Goal: Task Accomplishment & Management: Manage account settings

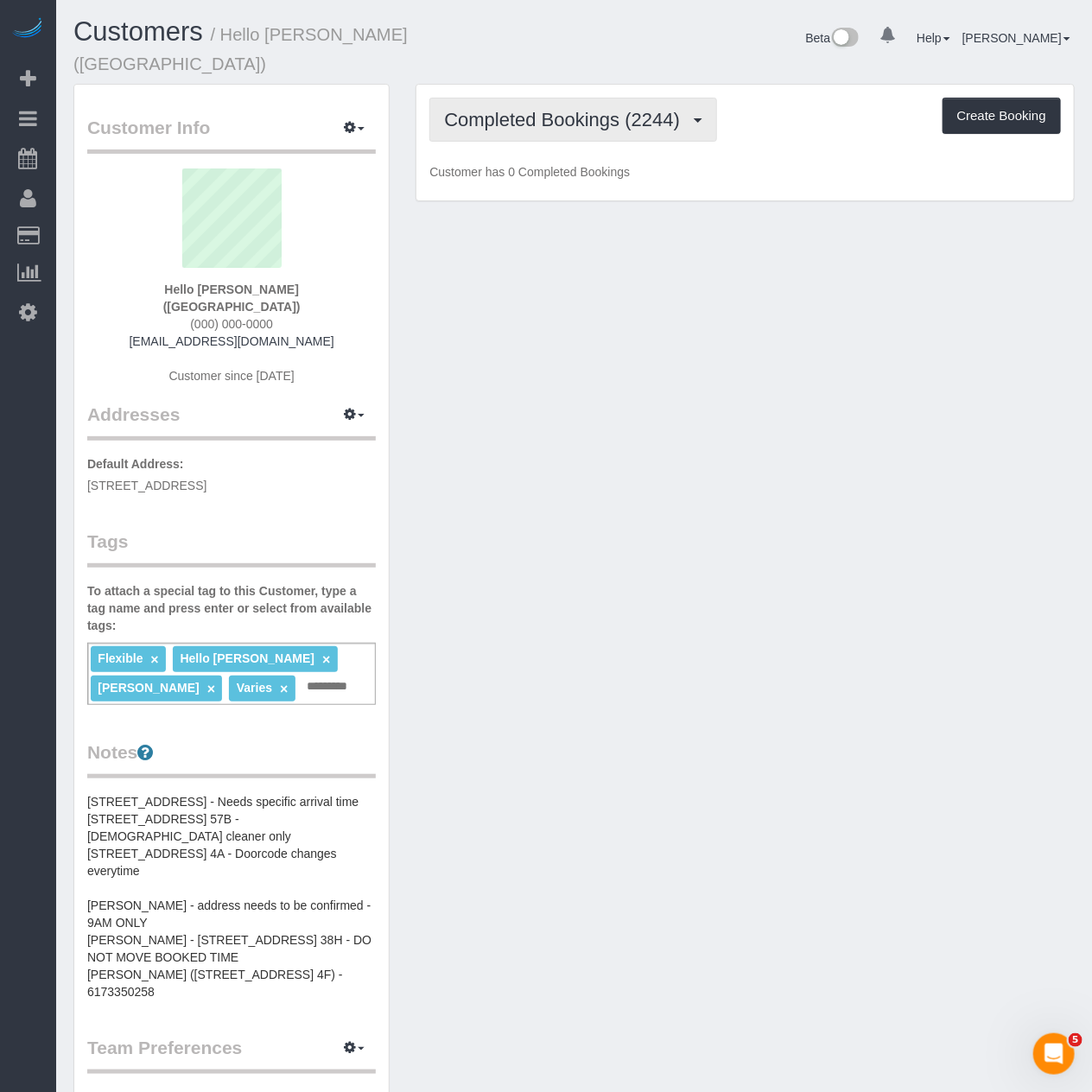
click at [512, 116] on button "Completed Bookings (2244)" at bounding box center [572, 119] width 288 height 44
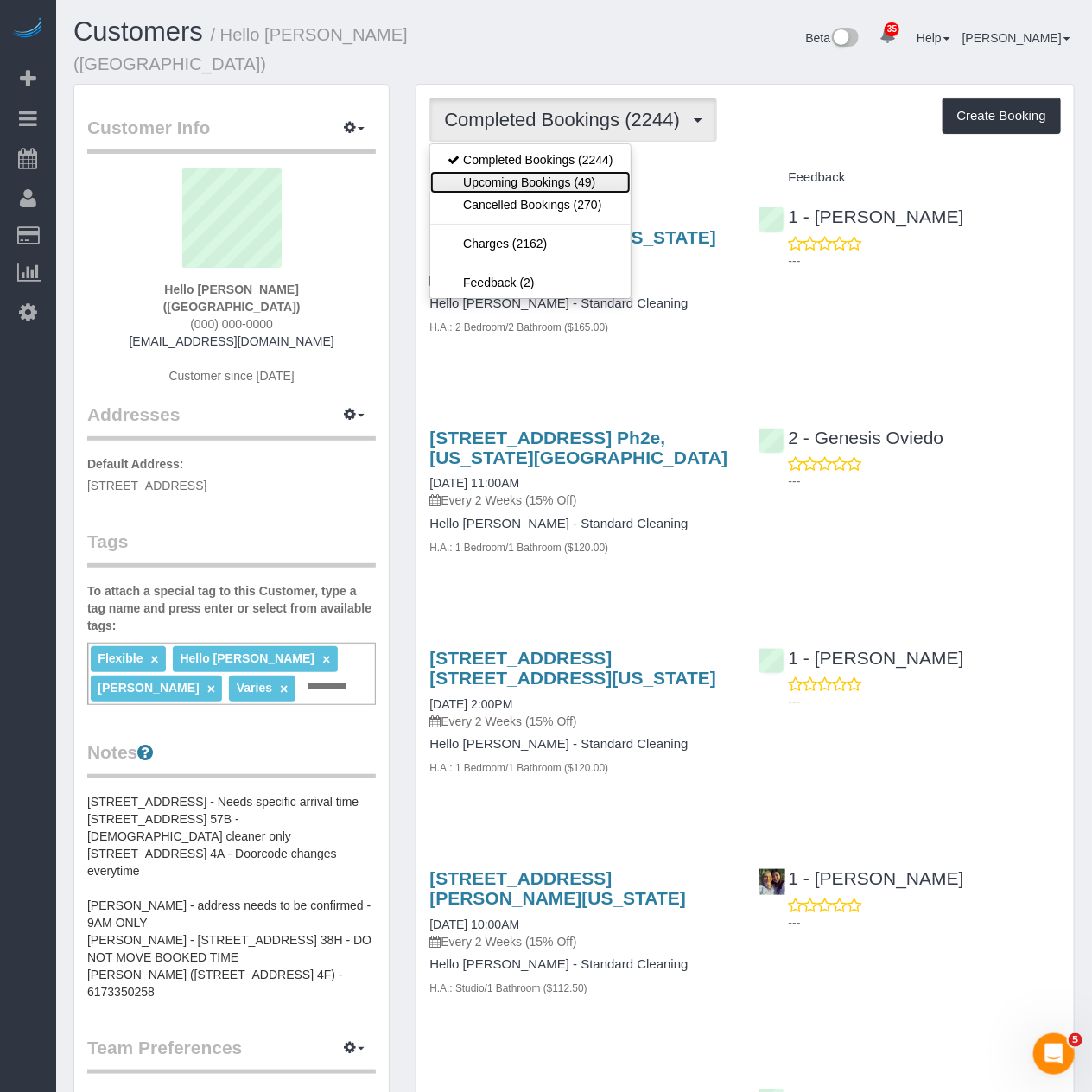
click at [580, 171] on link "Upcoming Bookings (49)" at bounding box center [529, 182] width 200 height 22
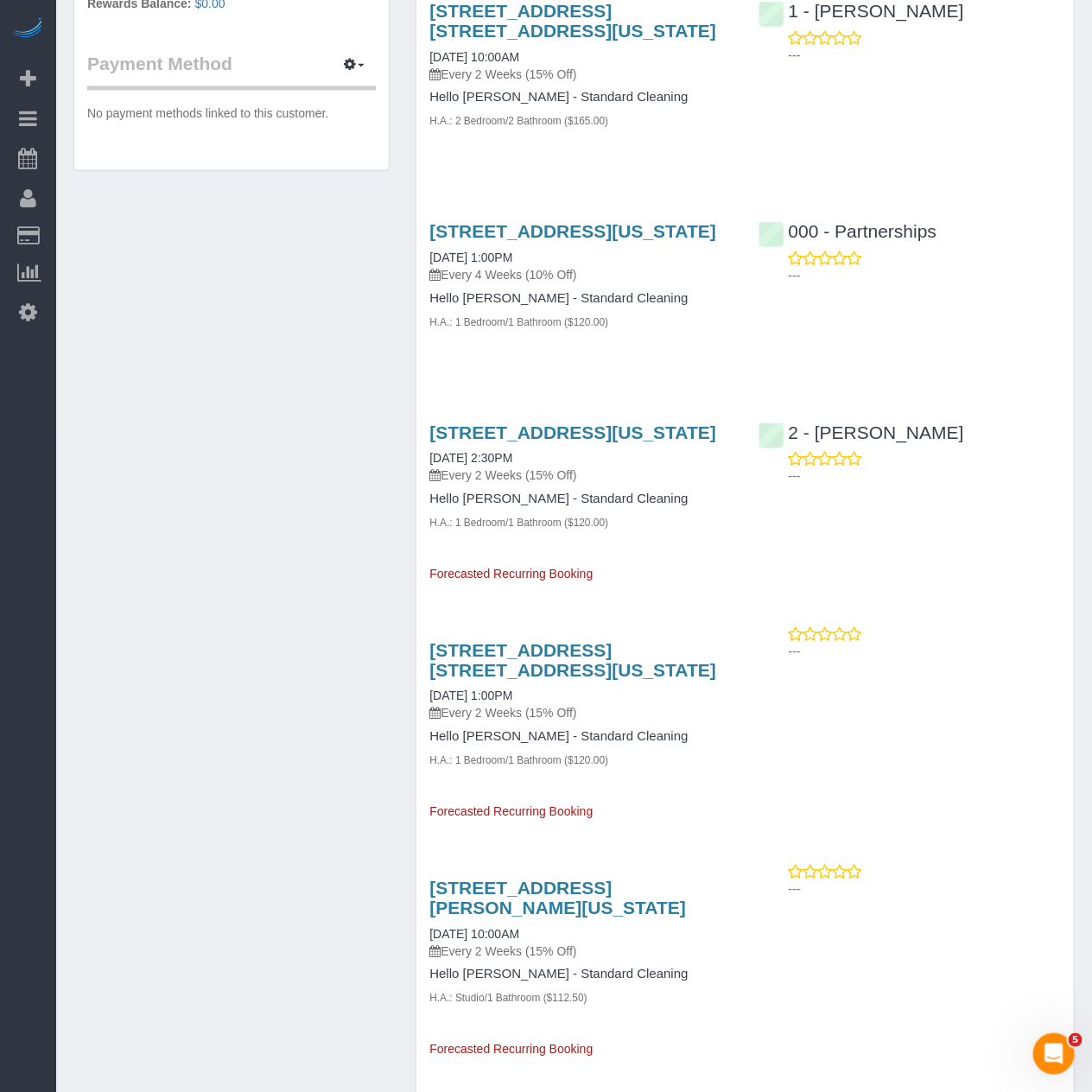
scroll to position [1344, 0]
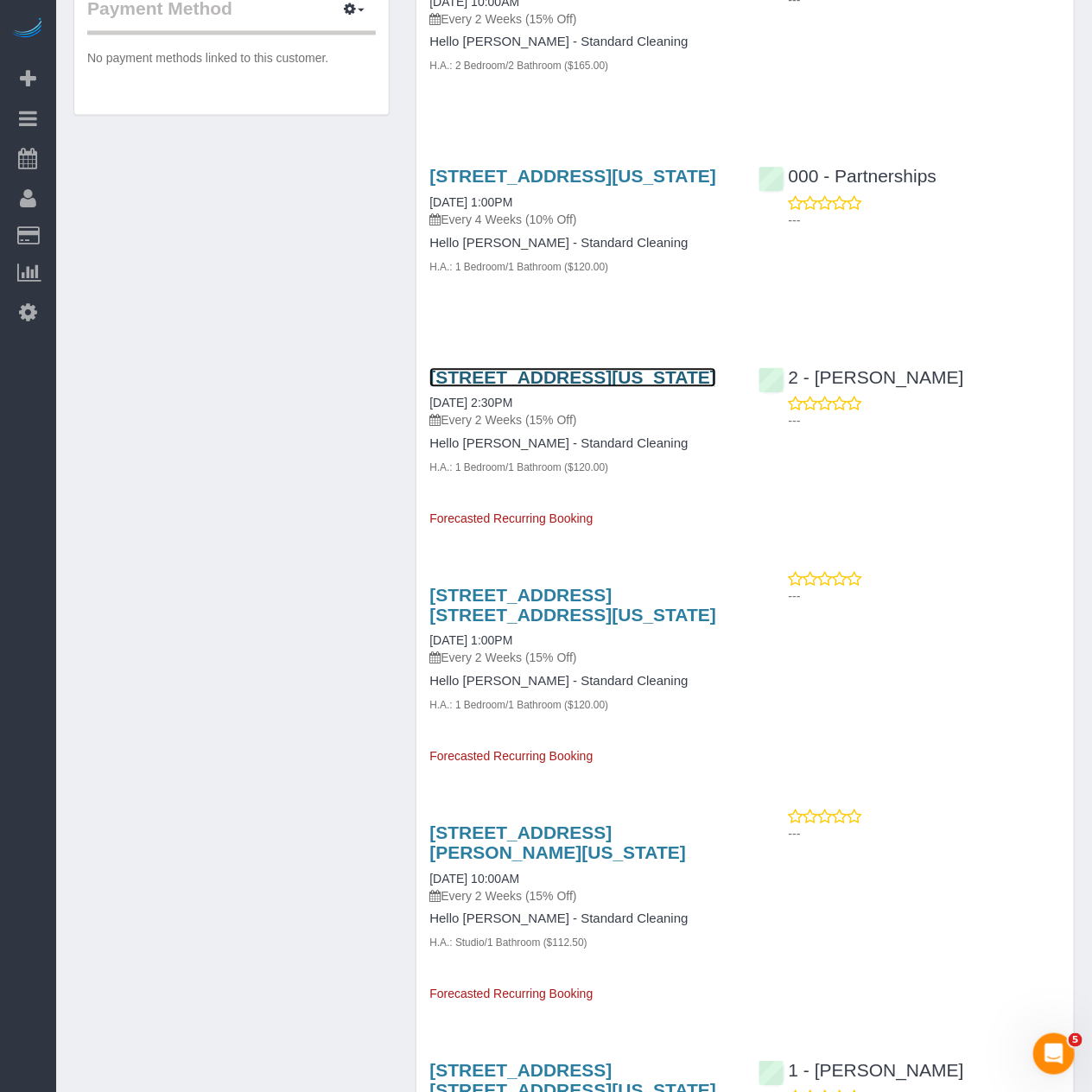
click at [553, 387] on link "450 West 17th Street, Apt. 534, New York, NY 10011" at bounding box center [572, 377] width 287 height 20
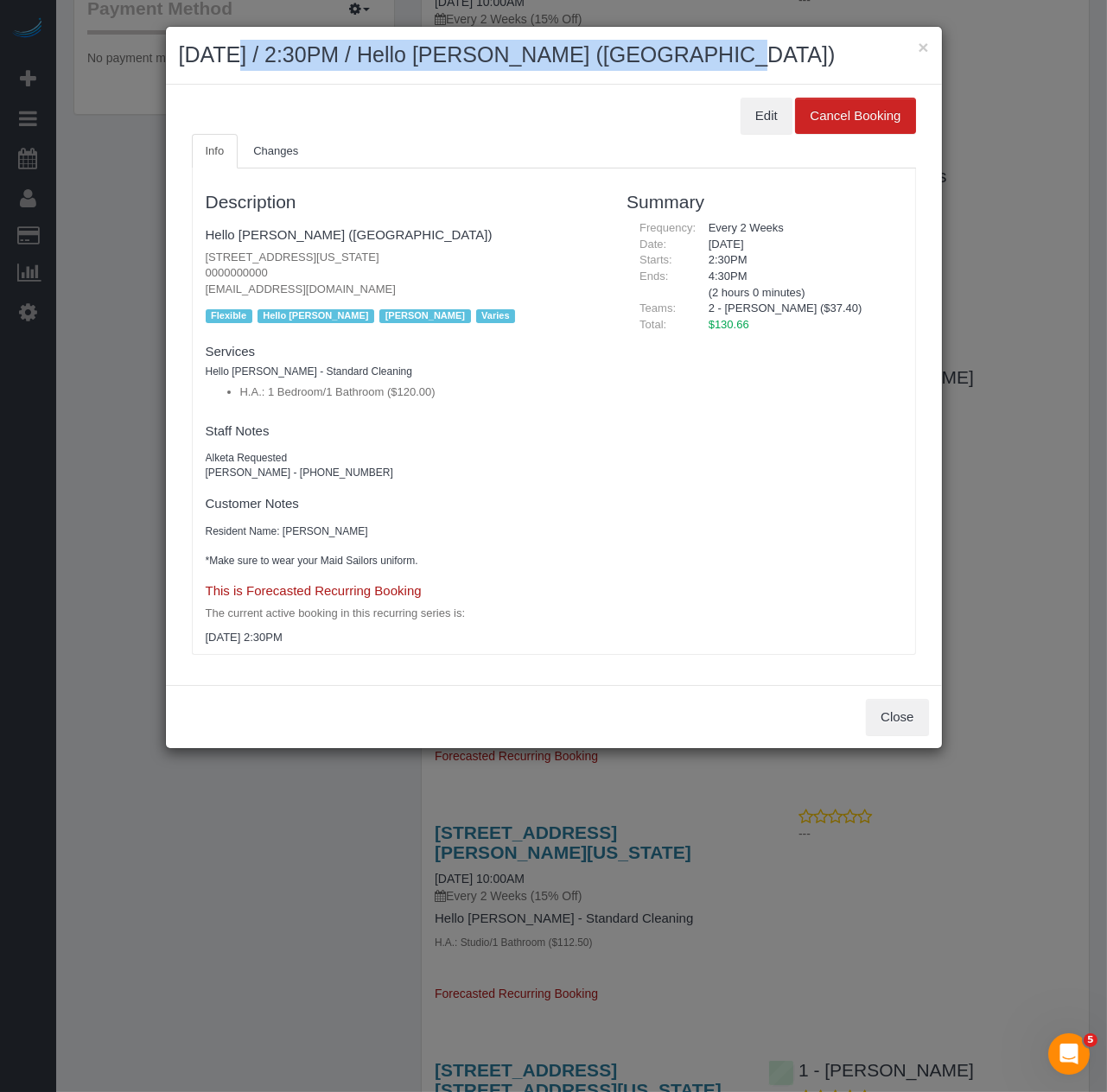
drag, startPoint x: 653, startPoint y: 52, endPoint x: 141, endPoint y: 47, distance: 512.0
click at [141, 47] on div "× October 21, 2025 / 2:30PM / Hello Alfred (NYC) Edit Cancel Booking Info Chang…" at bounding box center [554, 546] width 1107 height 1092
copy h2 "October 21, 2025 / 2:30PM / Hello Alfred (NYC)"
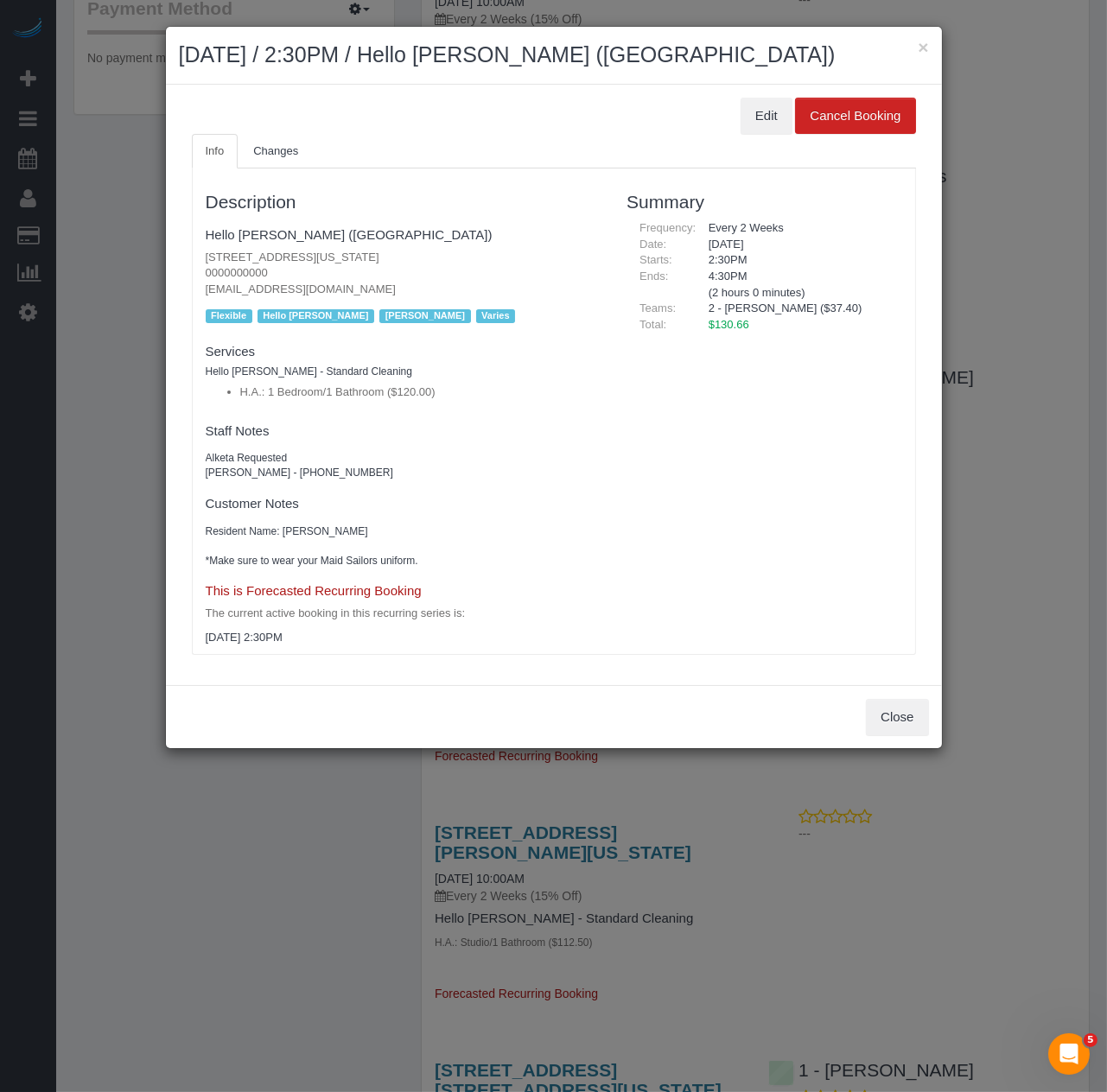
click at [429, 138] on ul "Info Changes" at bounding box center [554, 152] width 724 height 36
copy h2 "October 21, 2025 / 2:30PM"
drag, startPoint x: 438, startPoint y: 53, endPoint x: 161, endPoint y: 62, distance: 277.1
click at [161, 62] on div "× October 21, 2025 / 2:30PM / Hello Alfred (NYC) Edit Cancel Booking Info Chang…" at bounding box center [554, 546] width 1107 height 1092
drag, startPoint x: 199, startPoint y: 253, endPoint x: 485, endPoint y: 263, distance: 286.2
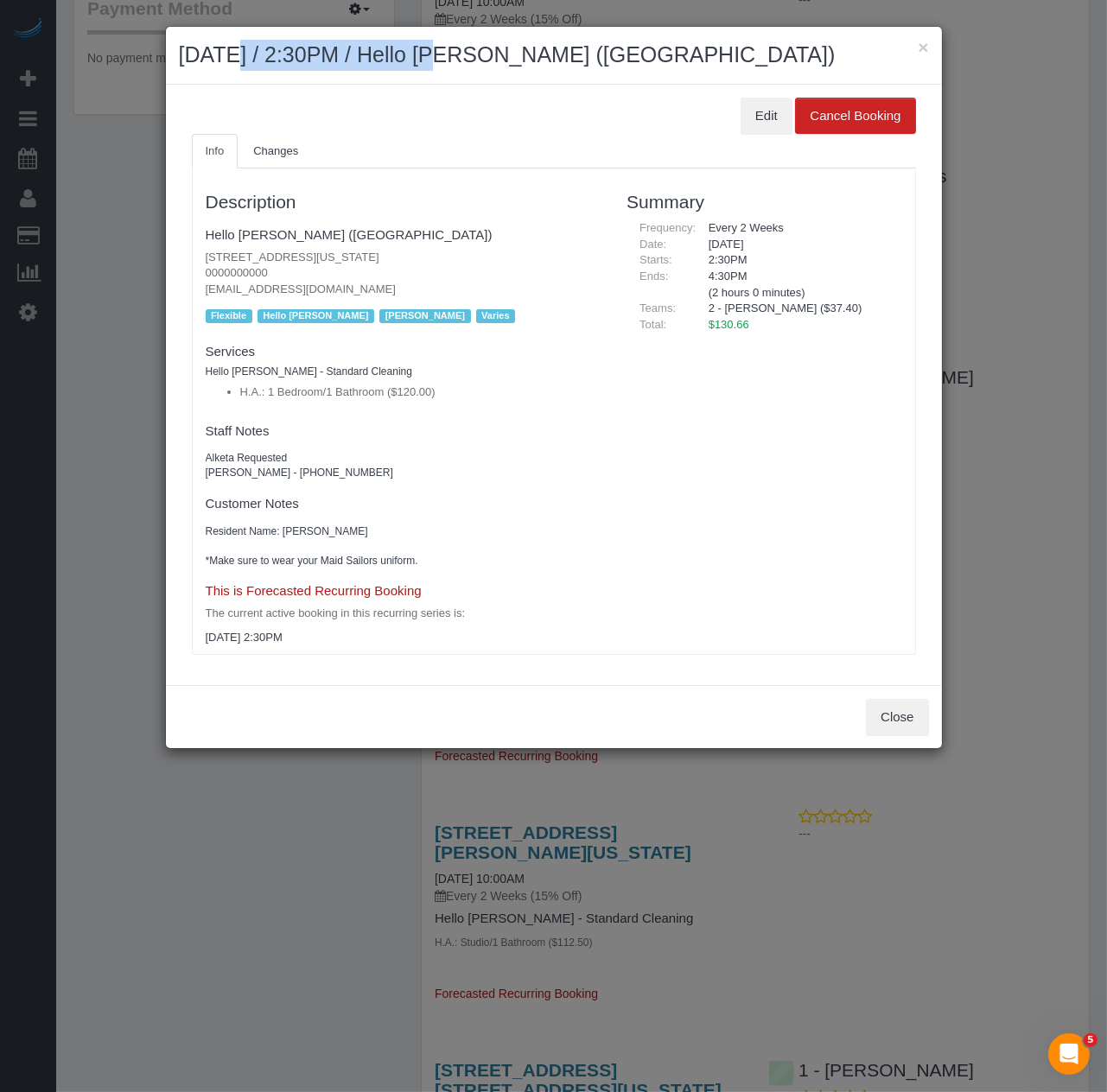
click at [485, 263] on div "Description Hello Alfred (NYC) 450 West 17th Street, Apt. 534, New York, NY 100…" at bounding box center [403, 411] width 422 height 469
copy p "450 West 17th Street, Apt. 534, New York, NY 10011"
drag, startPoint x: 268, startPoint y: 474, endPoint x: 159, endPoint y: 472, distance: 109.0
click at [159, 472] on div "× October 21, 2025 / 2:30PM / Hello Alfred (NYC) Edit Cancel Booking Info Chang…" at bounding box center [554, 546] width 1107 height 1092
copy pre "Will Matalene"
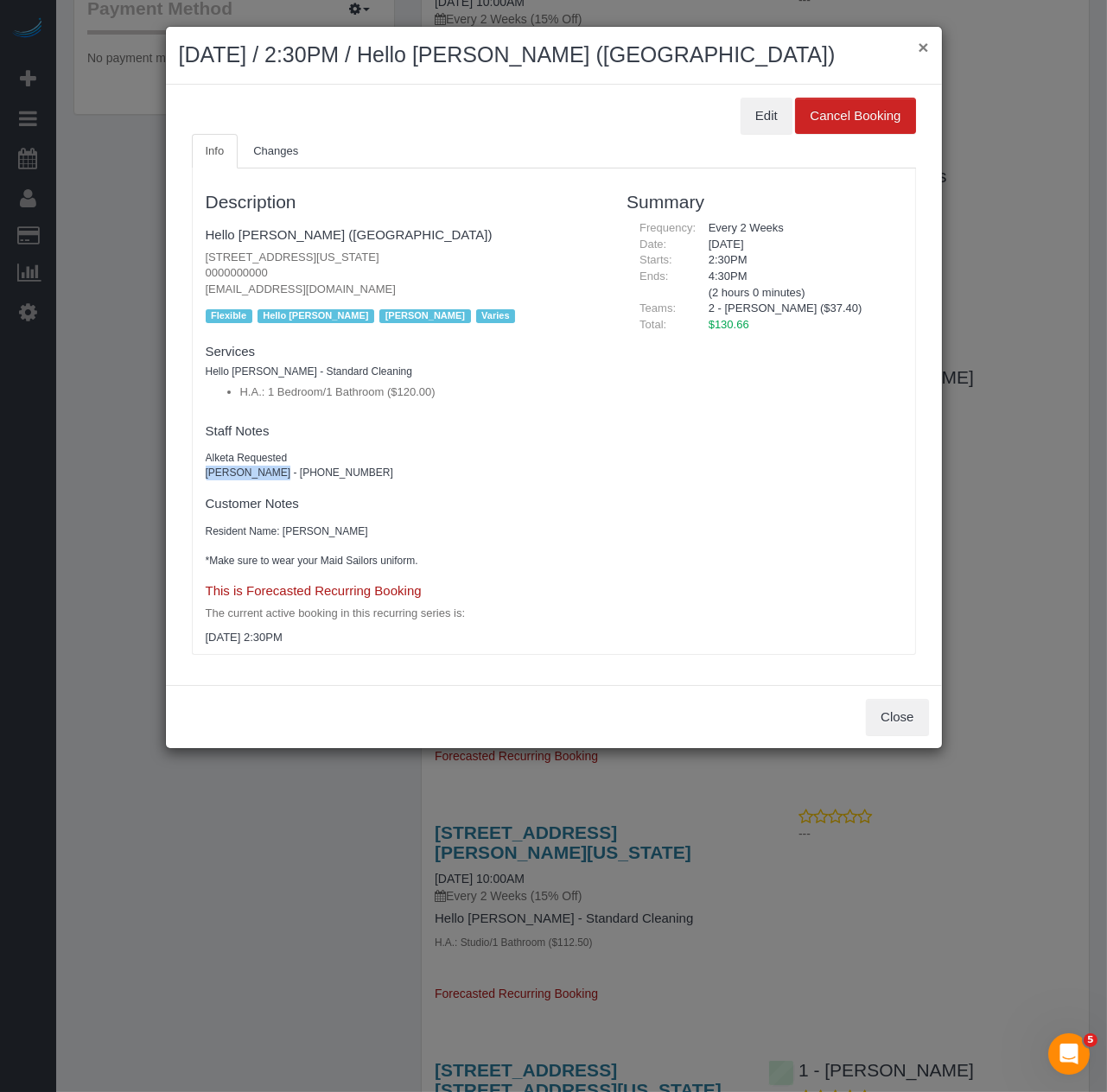
click at [919, 54] on button "×" at bounding box center [922, 47] width 11 height 18
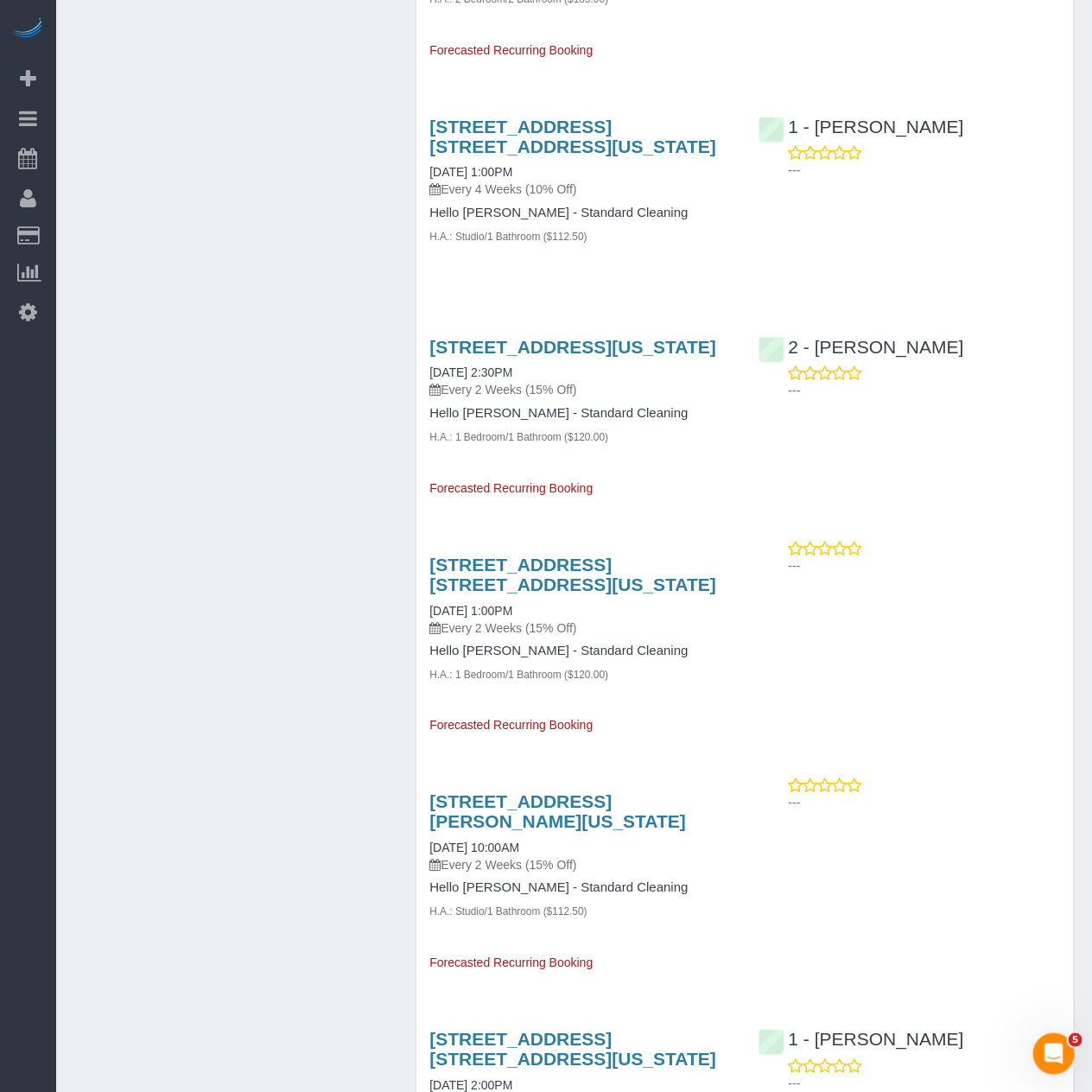
scroll to position [2976, 0]
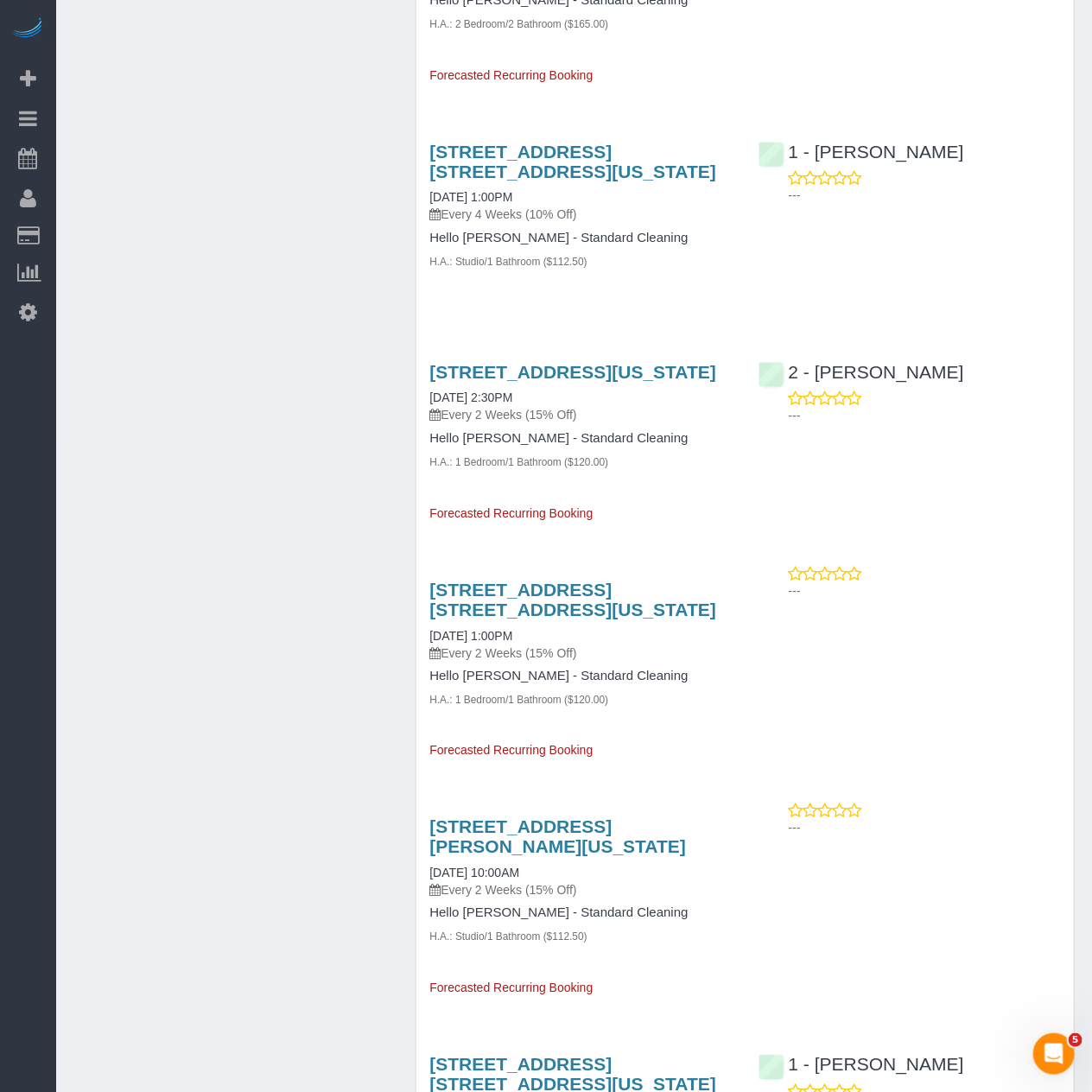
click at [782, 305] on div "19 Dutch Street, Apt. 12g, New York, NY 10038 10/31/2025 1:00PM Every 4 Weeks (…" at bounding box center [745, 216] width 658 height 177
drag, startPoint x: 892, startPoint y: 1065, endPoint x: 889, endPoint y: 1091, distance: 26.2
click at [892, 1065] on div "Service Feedback 450 West 17th Street, Apt. 534, New York, NY 10011 10/07/2025 …" at bounding box center [744, 23] width 632 height 5672
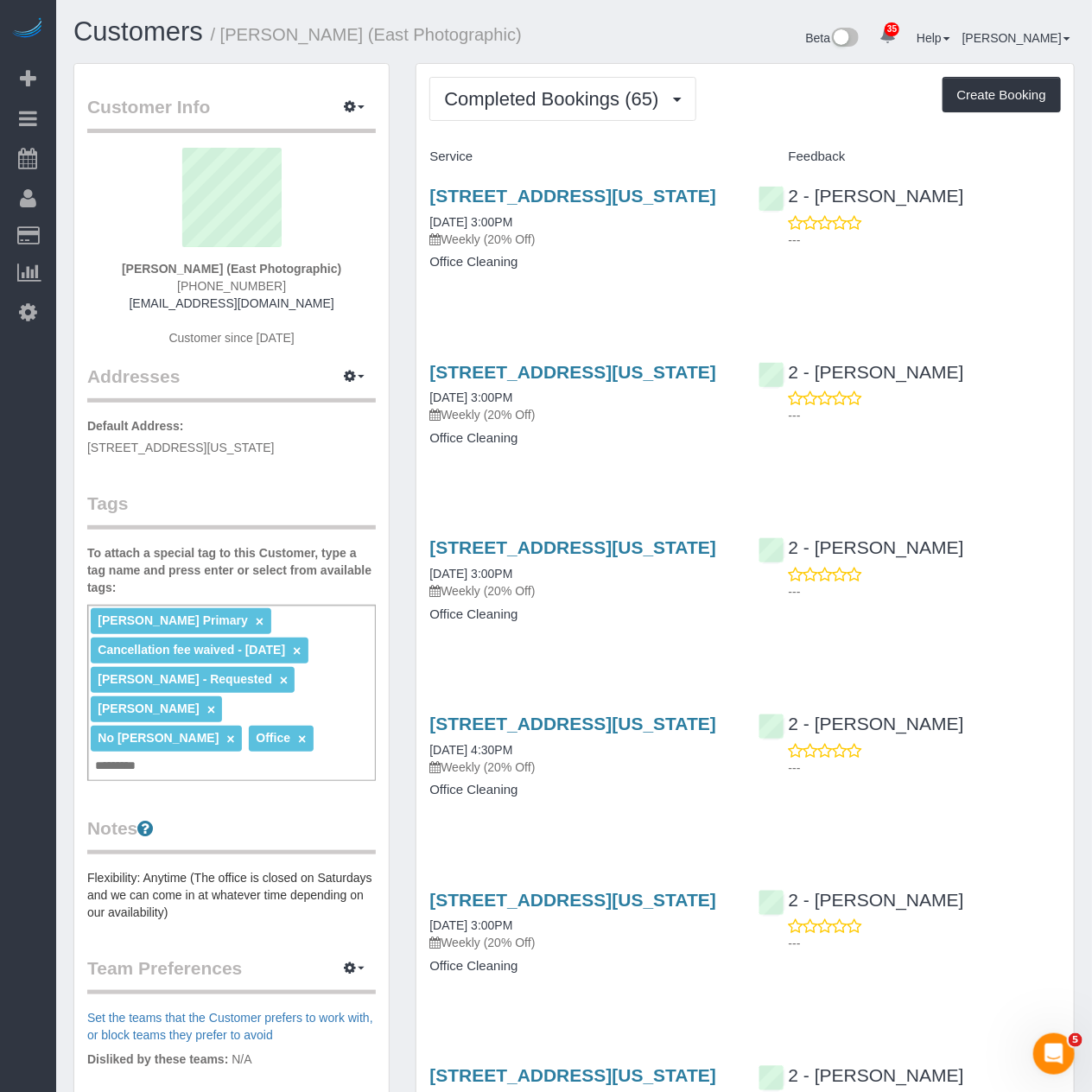
drag, startPoint x: 572, startPoint y: 219, endPoint x: 412, endPoint y: 191, distance: 162.4
copy link "[STREET_ADDRESS][US_STATE]"
click at [529, 206] on link "401 Broadway, Suite 908, New York, NY 10013" at bounding box center [572, 195] width 287 height 20
click at [641, 96] on span "Completed Bookings (65)" at bounding box center [555, 99] width 223 height 21
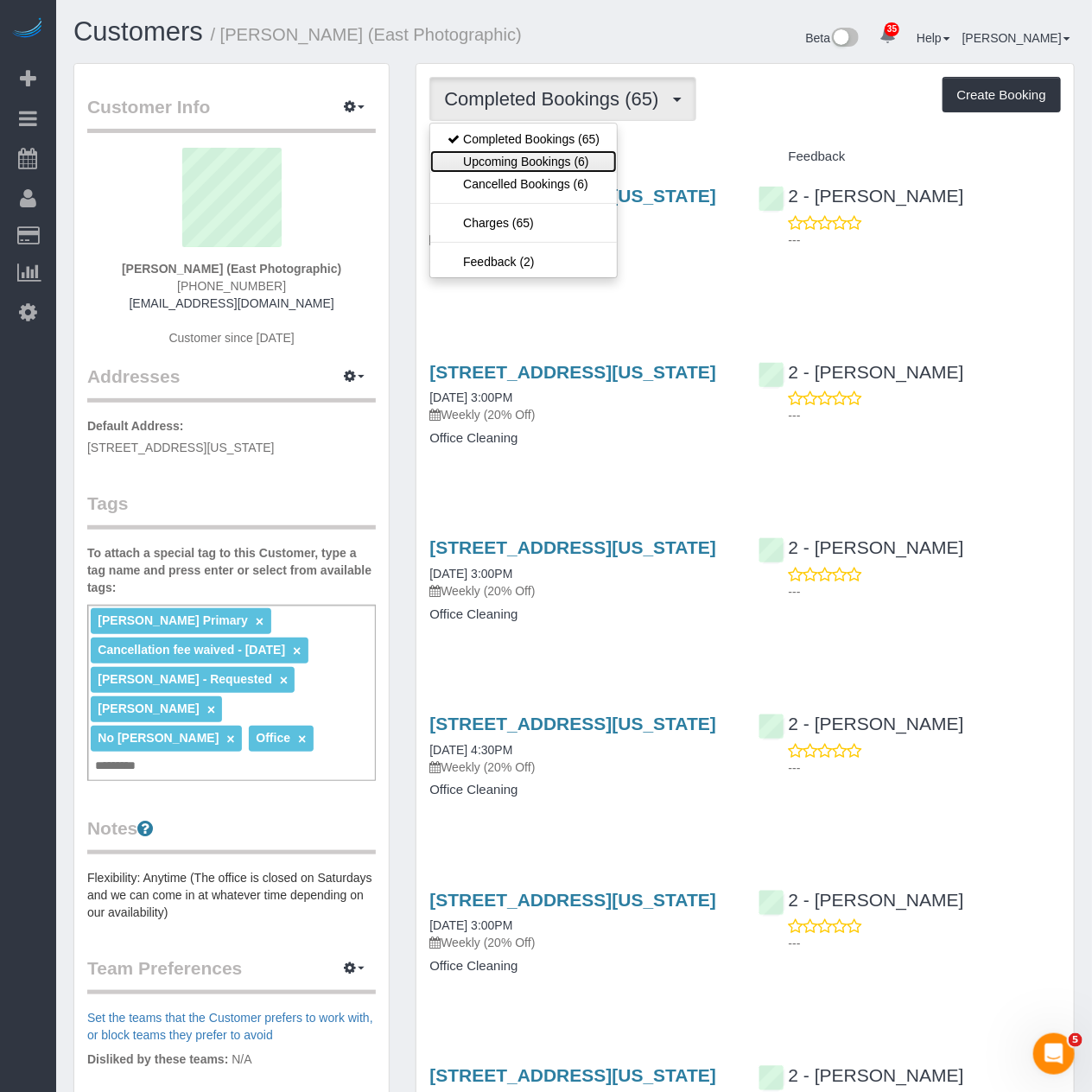
click at [547, 157] on link "Upcoming Bookings (6)" at bounding box center [523, 161] width 186 height 22
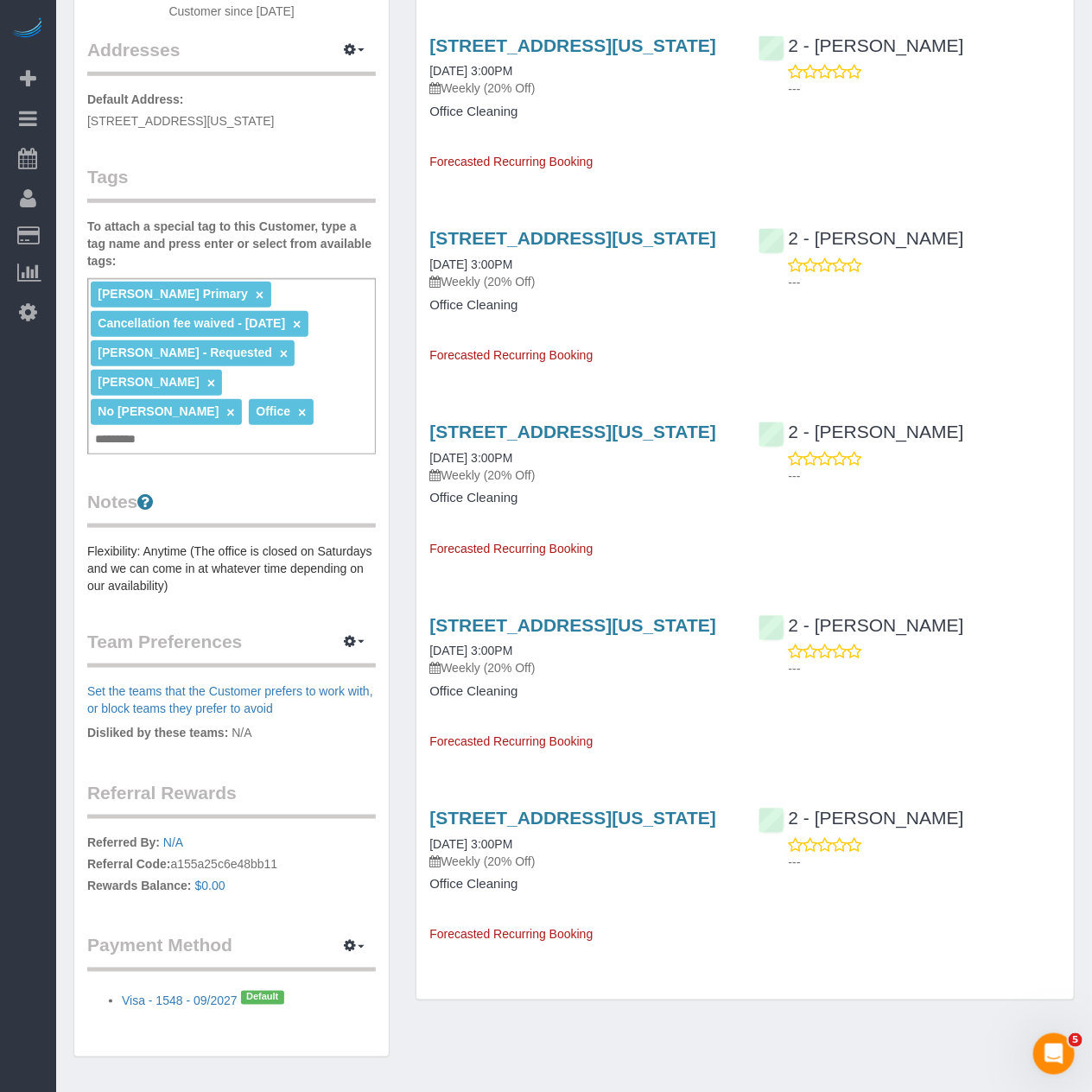
scroll to position [383, 0]
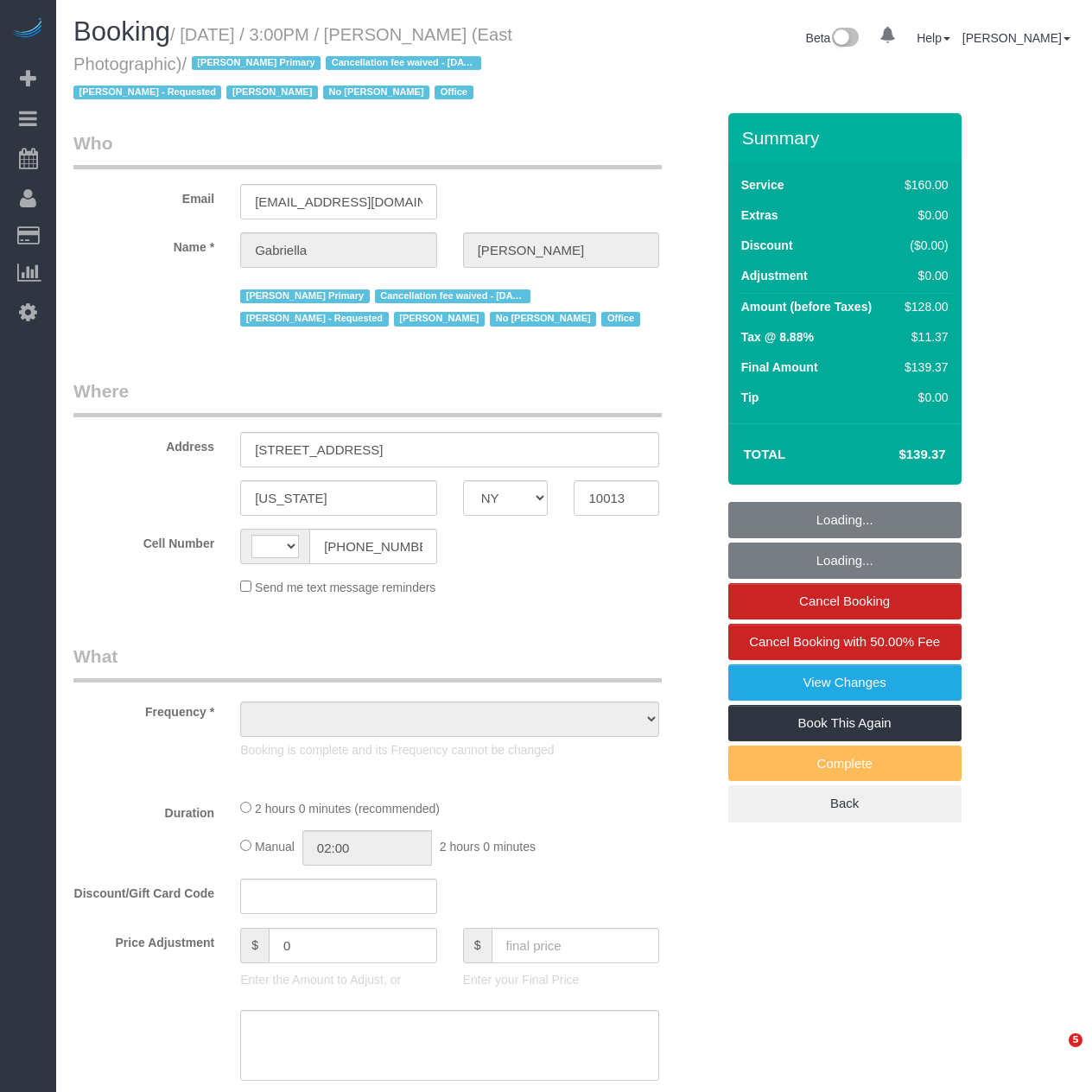
select select "NY"
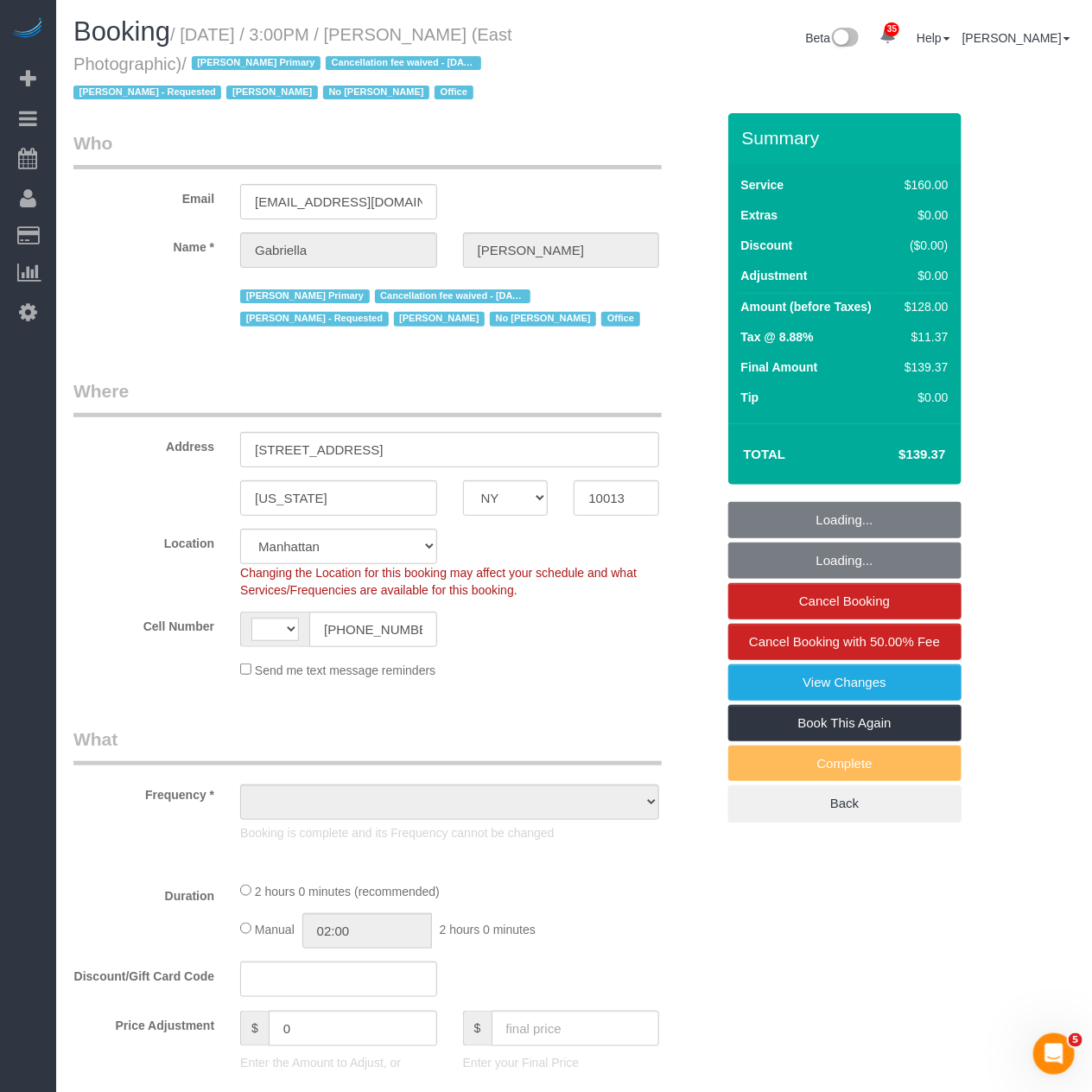
select select "string:[GEOGRAPHIC_DATA]"
select select "object:930"
select select "string:stripe-pm_1RLW3y4VGloSiKo7kYaJcWHg"
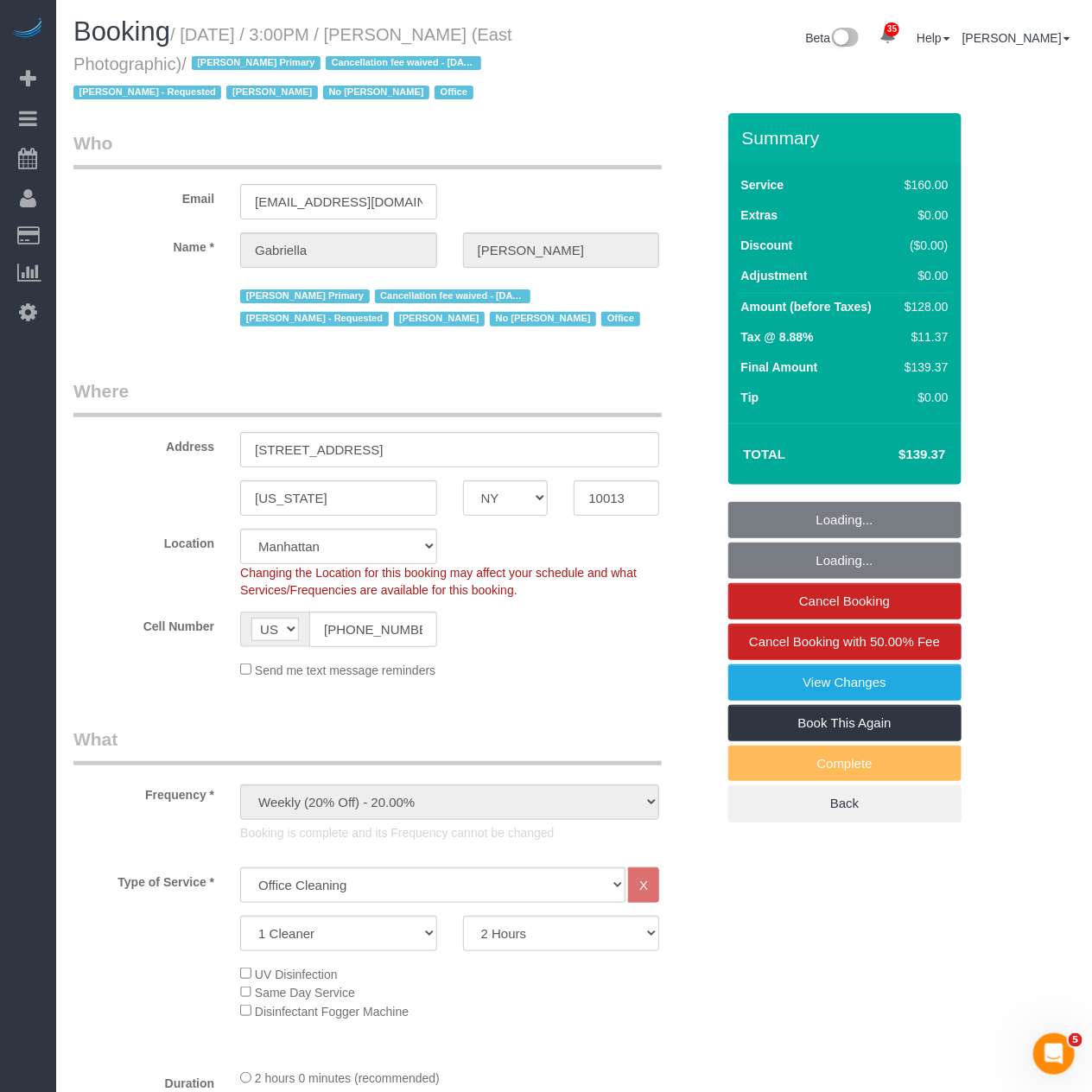
select select "number:89"
select select "number:90"
select select "number:15"
select select "number:7"
select select "object:1083"
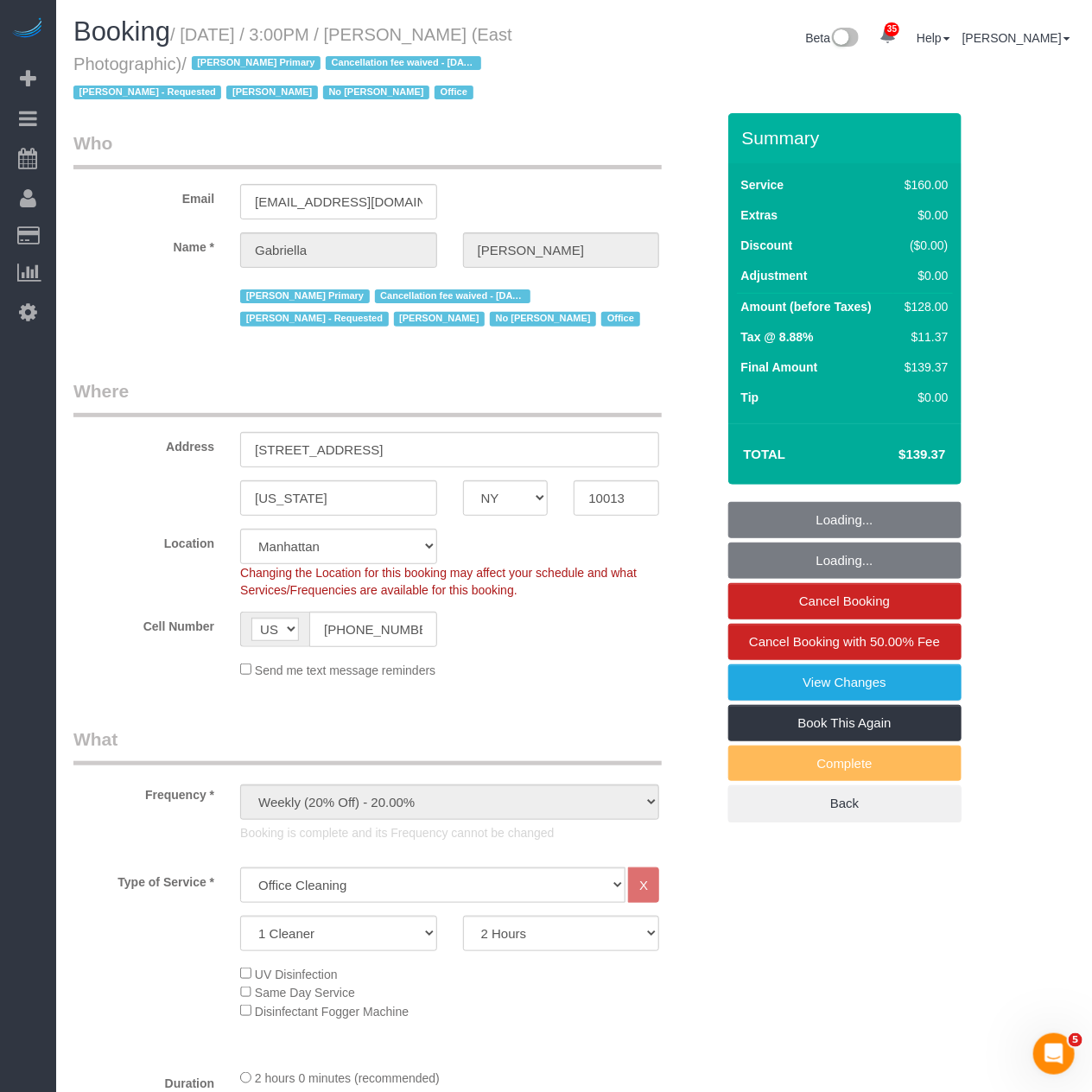
select select "spot1"
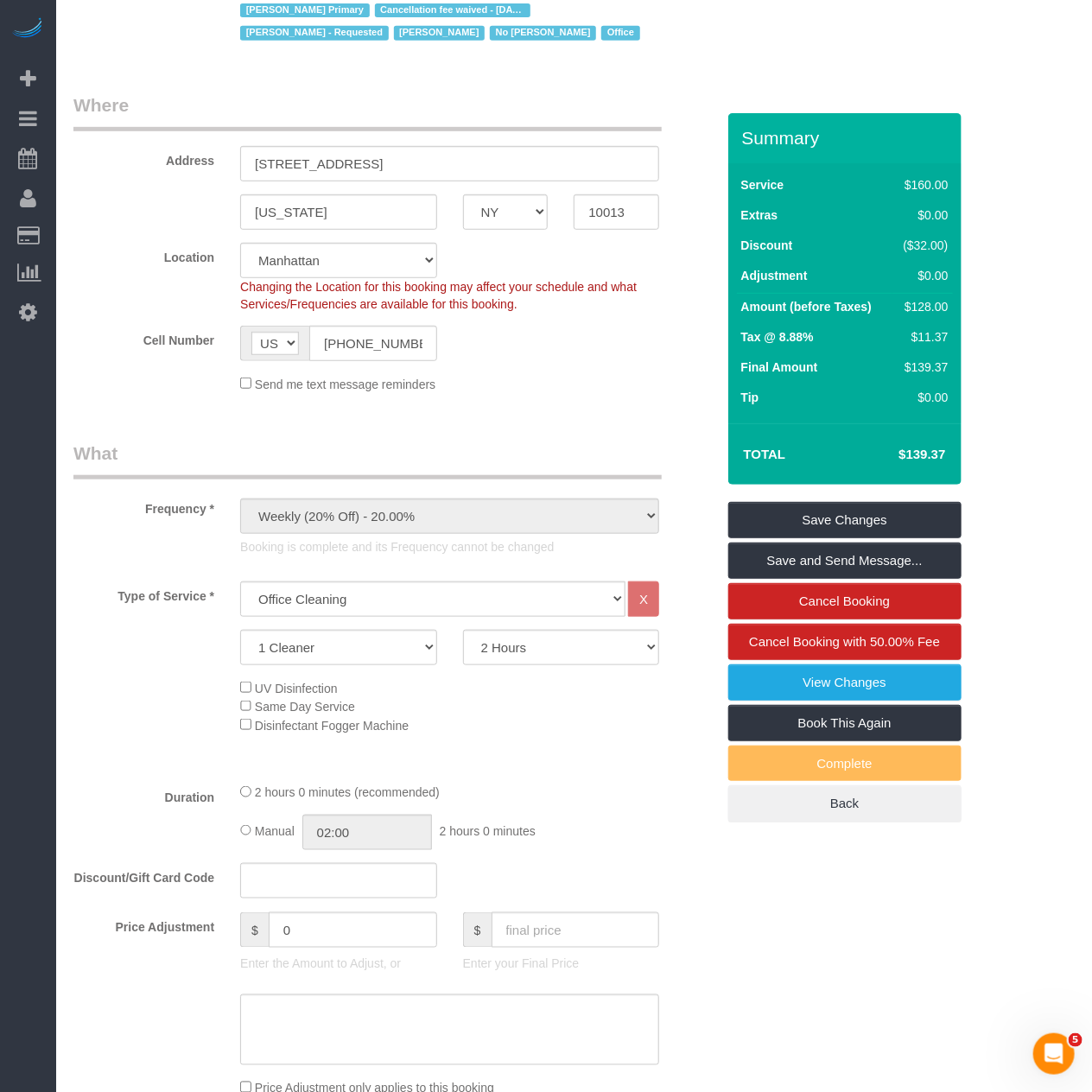
scroll to position [288, 0]
